Goal: Book appointment/travel/reservation

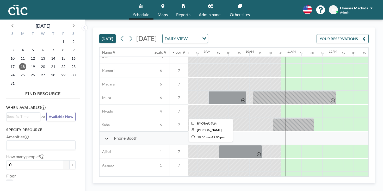
scroll to position [83, 356]
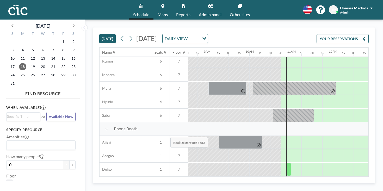
click at [287, 163] on div at bounding box center [289, 169] width 4 height 13
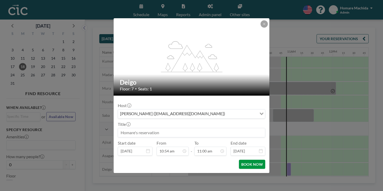
click at [245, 160] on button "BOOK NOW" at bounding box center [252, 164] width 26 height 9
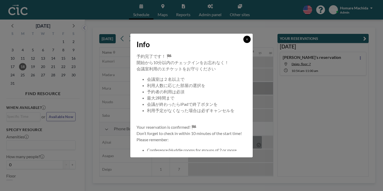
click at [244, 43] on button at bounding box center [247, 39] width 7 height 7
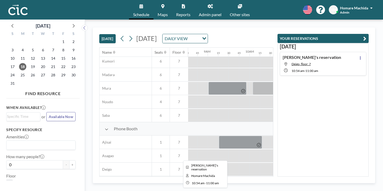
click at [287, 163] on div at bounding box center [289, 169] width 4 height 13
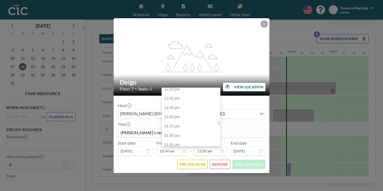
scroll to position [459, 0]
click at [200, 168] on div "02:30 pm" at bounding box center [191, 172] width 58 height 9
type input "02:30 pm"
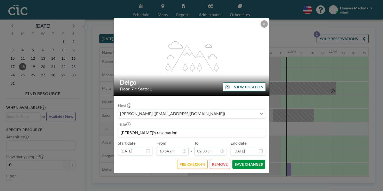
click at [239, 160] on button "SAVE CHANGES" at bounding box center [249, 164] width 33 height 9
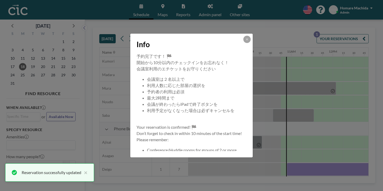
click at [237, 53] on div "Info" at bounding box center [191, 44] width 123 height 20
click at [246, 41] on icon at bounding box center [247, 39] width 3 height 3
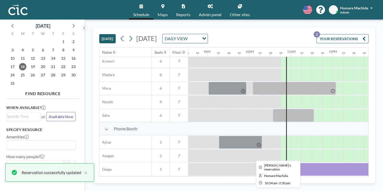
click at [287, 163] on div at bounding box center [362, 169] width 150 height 13
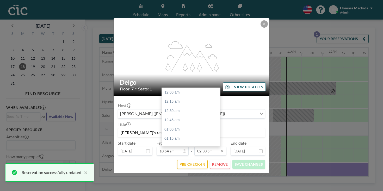
scroll to position [483, 0]
click at [202, 147] on input "02:30 pm" at bounding box center [211, 151] width 32 height 9
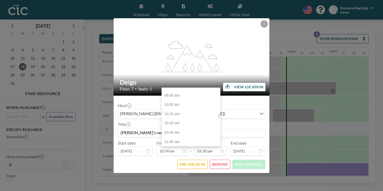
scroll to position [358, 0]
click at [189, 148] on div "11:15 am" at bounding box center [191, 152] width 58 height 9
type input "11:15 am"
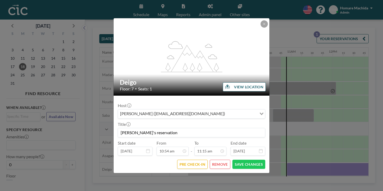
scroll to position [375, 0]
click at [236, 160] on button "SAVE CHANGES" at bounding box center [249, 164] width 33 height 9
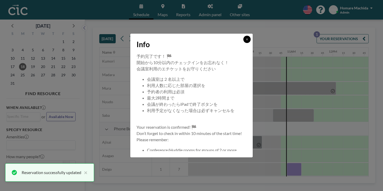
click at [244, 43] on button at bounding box center [247, 39] width 7 height 7
